Goal: Task Accomplishment & Management: Complete application form

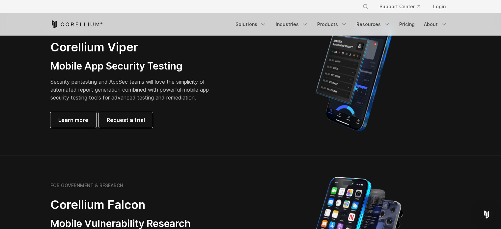
scroll to position [198, 0]
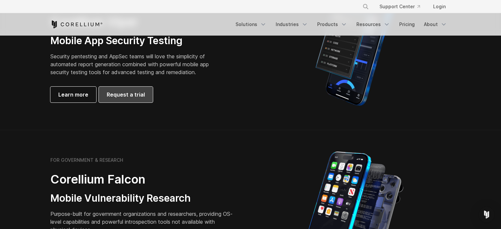
click at [114, 92] on span "Request a trial" at bounding box center [126, 95] width 38 height 8
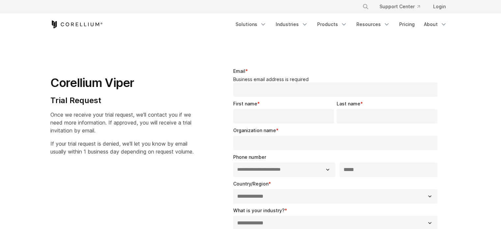
select select "**"
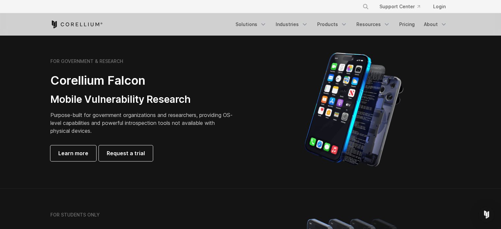
scroll to position [329, 0]
